Goal: Book appointment/travel/reservation

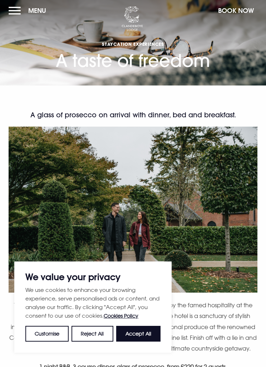
scroll to position [2, 0]
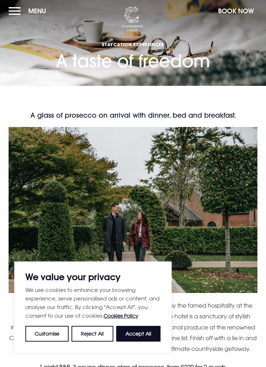
click at [143, 333] on button "Accept All" at bounding box center [138, 334] width 44 height 16
checkbox input "true"
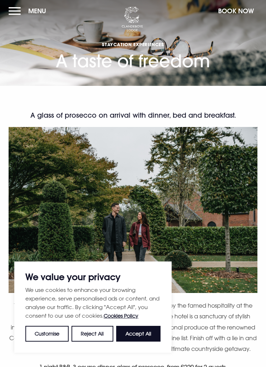
checkbox input "true"
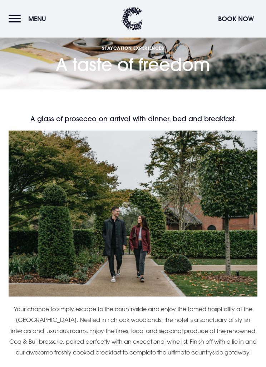
scroll to position [0, 0]
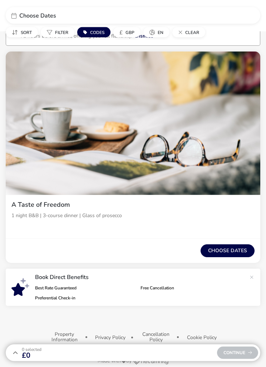
scroll to position [66, 0]
click at [236, 250] on button "Choose dates" at bounding box center [228, 250] width 54 height 13
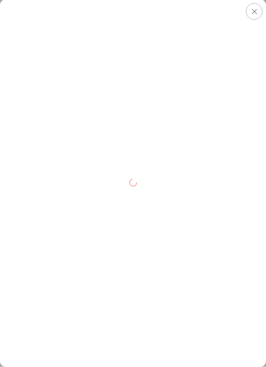
scroll to position [22, 0]
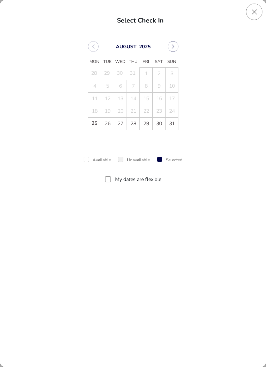
click at [173, 49] on icon "Next Month" at bounding box center [173, 46] width 5 height 5
click at [172, 48] on icon "Next Month" at bounding box center [173, 46] width 3 height 4
click at [137, 85] on span "9" at bounding box center [133, 86] width 12 height 12
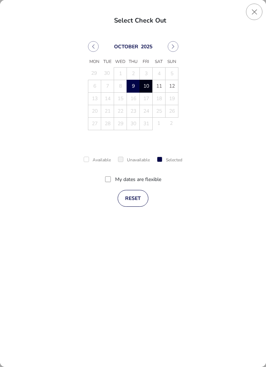
click at [149, 86] on span "10" at bounding box center [146, 86] width 12 height 12
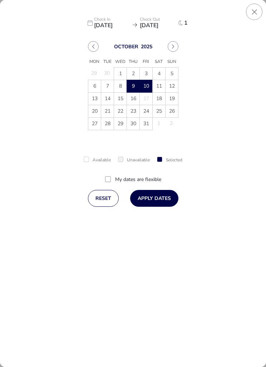
click at [164, 197] on button "Apply Dates" at bounding box center [154, 198] width 48 height 17
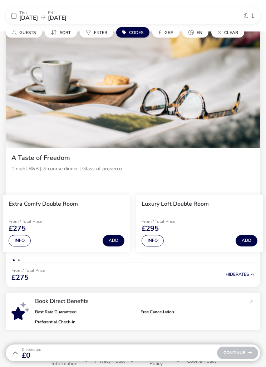
scroll to position [137, 0]
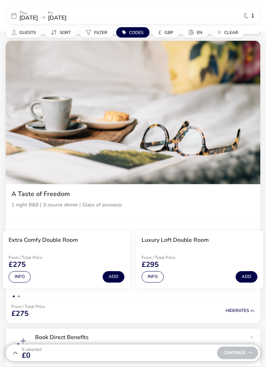
click at [29, 277] on button "Info" at bounding box center [20, 276] width 22 height 11
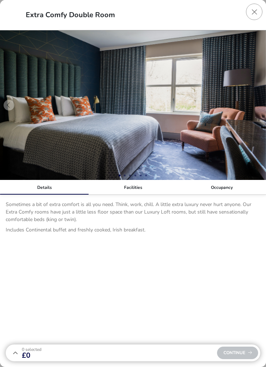
scroll to position [55, 0]
click at [260, 12] on button "Close dialog" at bounding box center [254, 12] width 16 height 16
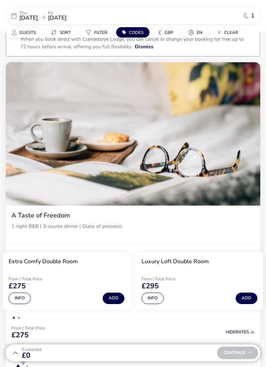
scroll to position [0, 0]
